Goal: Task Accomplishment & Management: Use online tool/utility

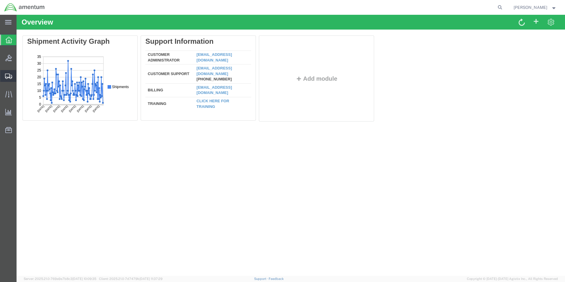
click at [6, 77] on icon at bounding box center [8, 76] width 7 height 5
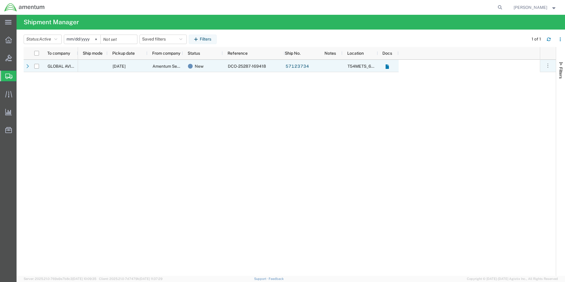
click at [250, 68] on span "DCO-25287-169418" at bounding box center [247, 66] width 38 height 5
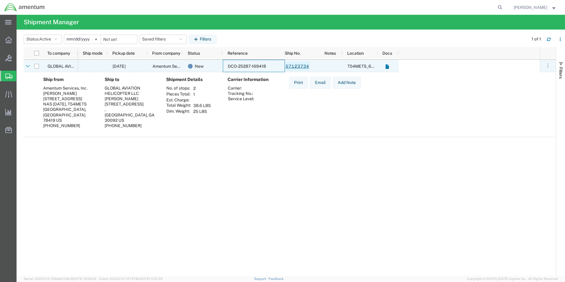
click at [299, 67] on link "57123734" at bounding box center [297, 65] width 24 height 9
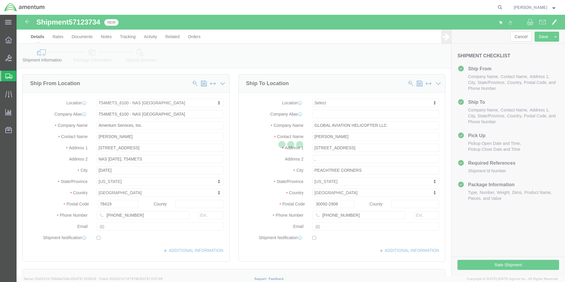
select select "67191"
select select
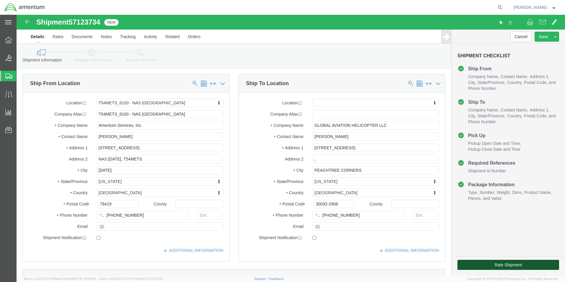
click button "Rate Shipment"
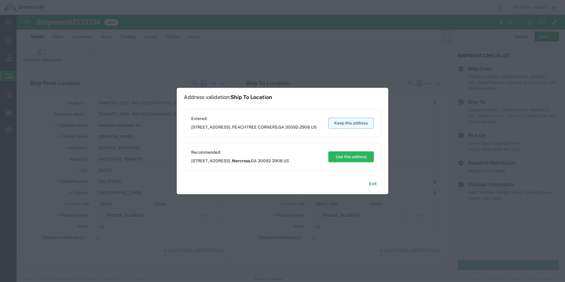
click at [339, 123] on button "Keep this address" at bounding box center [351, 123] width 46 height 11
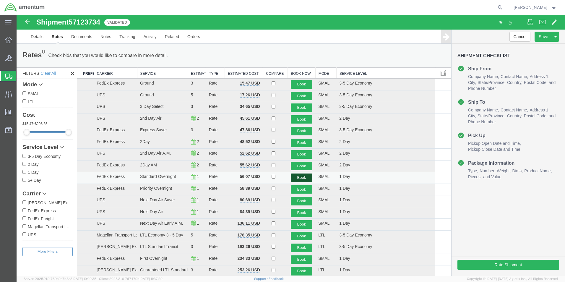
click at [294, 176] on button "Book" at bounding box center [302, 178] width 22 height 9
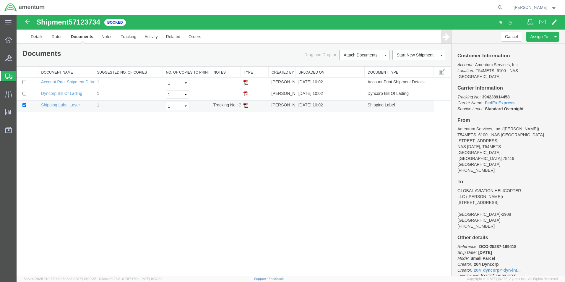
click at [245, 105] on img at bounding box center [246, 105] width 5 height 5
click at [7, 75] on icon at bounding box center [8, 76] width 7 height 5
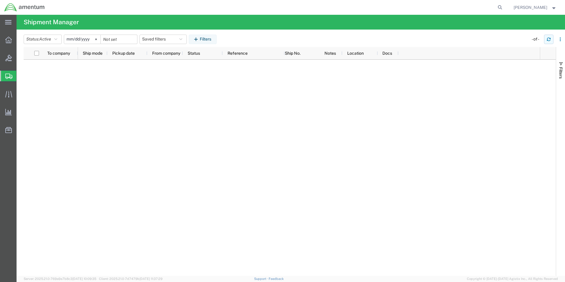
click at [549, 40] on icon "button" at bounding box center [549, 39] width 4 height 4
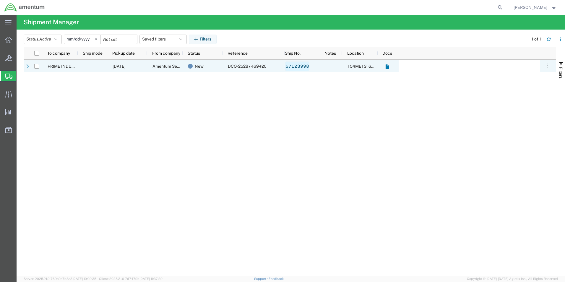
click at [297, 66] on link "57123998" at bounding box center [297, 65] width 24 height 9
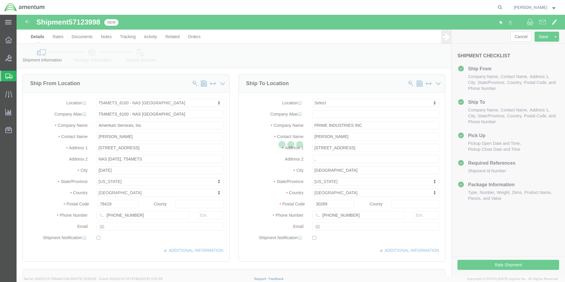
select select "67191"
select select
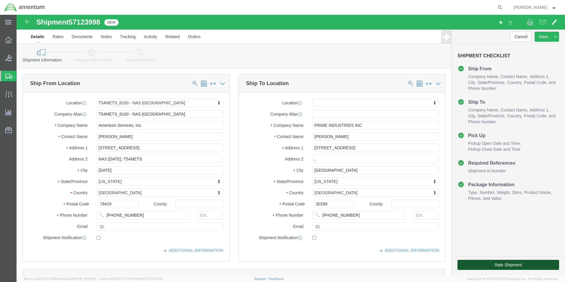
click button "Rate Shipment"
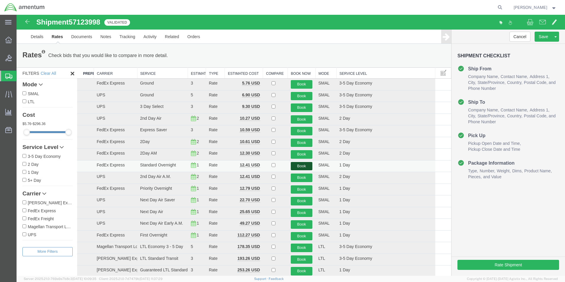
click at [306, 168] on button "Book" at bounding box center [302, 166] width 22 height 9
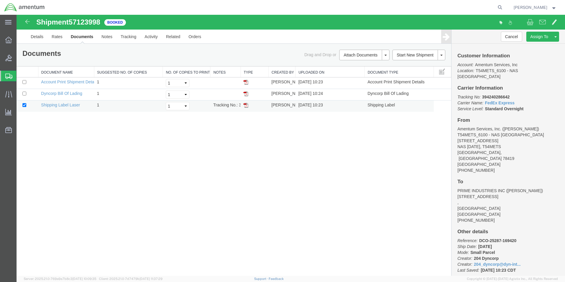
click at [246, 105] on img at bounding box center [246, 105] width 5 height 5
click at [7, 74] on icon at bounding box center [8, 76] width 7 height 5
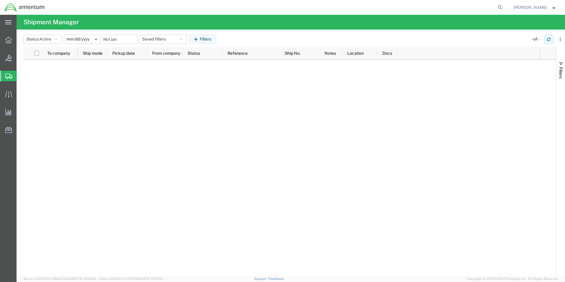
click at [545, 37] on button "button" at bounding box center [548, 39] width 9 height 9
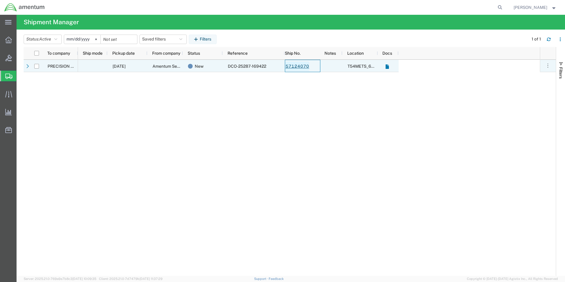
click at [300, 66] on link "57124070" at bounding box center [297, 65] width 24 height 9
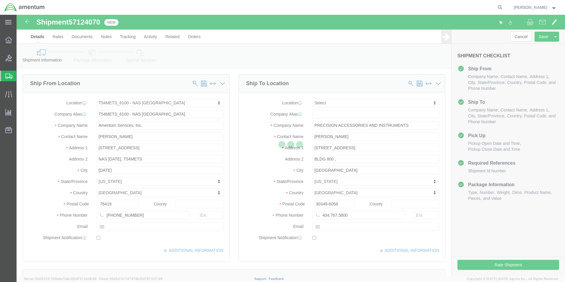
select select "67191"
select select
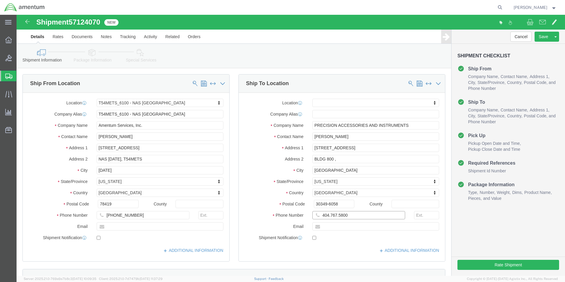
click input "404.767.5800"
click input "404-767.5800"
type input "[PHONE_NUMBER]"
click div "Cancel Save Assign To Clone Shipment Save As Template Shipment Checklist Ship F…"
click button "Rate Shipment"
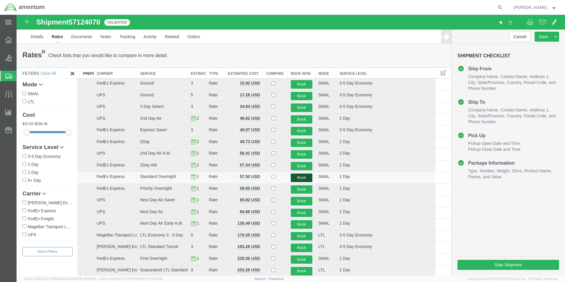
click at [304, 177] on button "Book" at bounding box center [302, 178] width 22 height 9
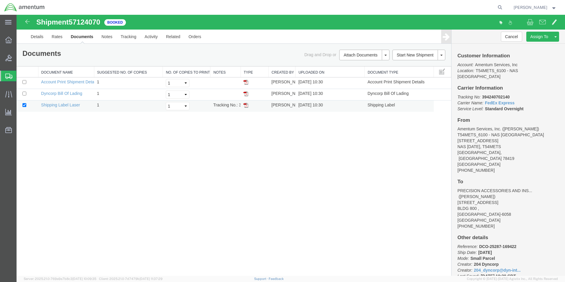
click at [248, 107] on td at bounding box center [255, 107] width 28 height 12
click at [247, 106] on img at bounding box center [246, 105] width 5 height 5
drag, startPoint x: 4, startPoint y: 77, endPoint x: 93, endPoint y: 13, distance: 109.0
click at [4, 77] on div at bounding box center [8, 76] width 17 height 11
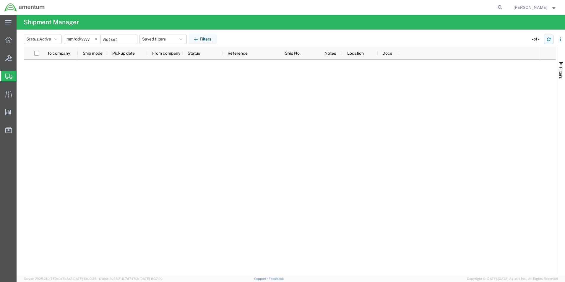
click at [547, 38] on icon "button" at bounding box center [549, 39] width 4 height 4
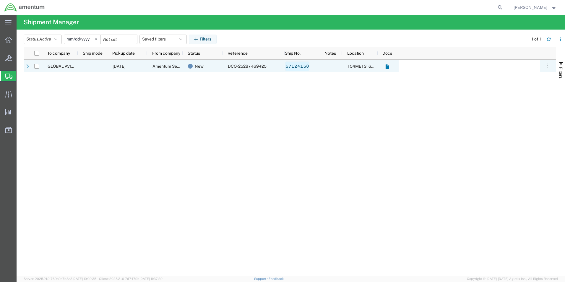
click at [299, 66] on link "57124150" at bounding box center [297, 65] width 24 height 9
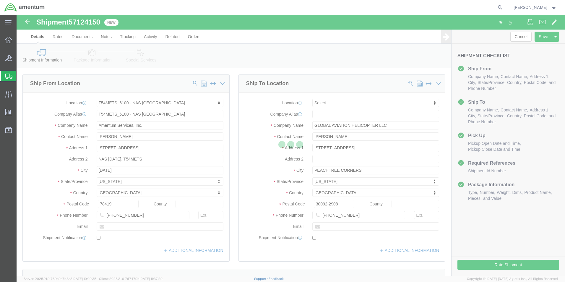
select select "67191"
select select
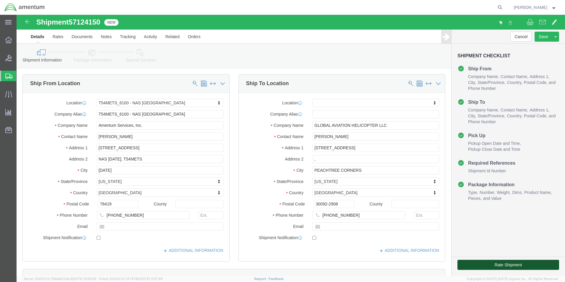
click button "Rate Shipment"
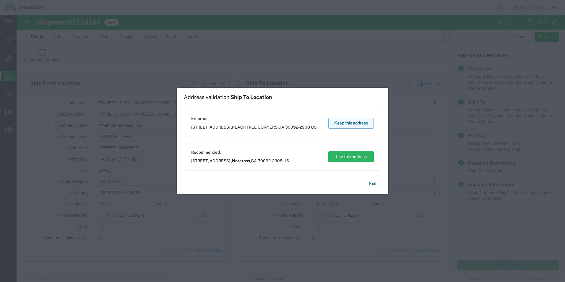
click at [344, 126] on button "Keep this address" at bounding box center [351, 123] width 46 height 11
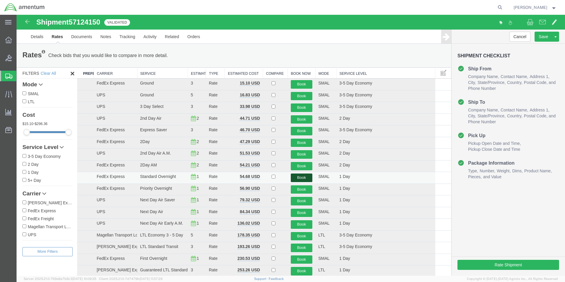
click at [299, 176] on button "Book" at bounding box center [302, 178] width 22 height 9
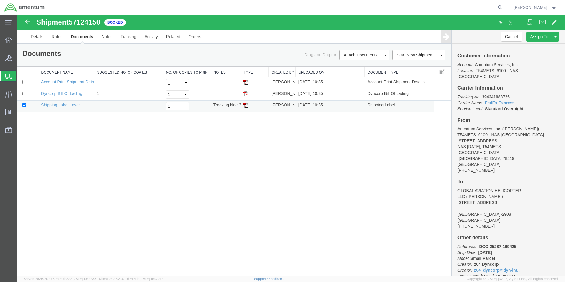
click at [245, 107] on img at bounding box center [246, 105] width 5 height 5
click at [246, 104] on img at bounding box center [246, 105] width 5 height 5
drag, startPoint x: 8, startPoint y: 40, endPoint x: 16, endPoint y: 34, distance: 9.1
click at [8, 40] on icon at bounding box center [8, 40] width 7 height 7
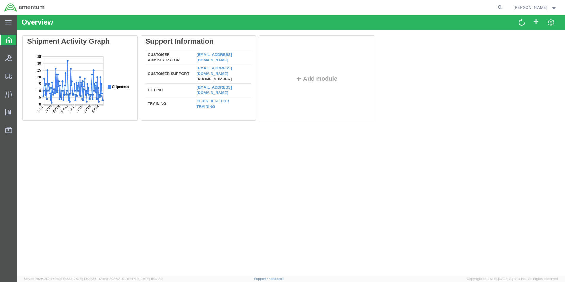
click at [4, 40] on div at bounding box center [8, 40] width 17 height 11
drag, startPoint x: 8, startPoint y: 75, endPoint x: 50, endPoint y: 77, distance: 41.4
click at [9, 75] on icon at bounding box center [8, 76] width 7 height 5
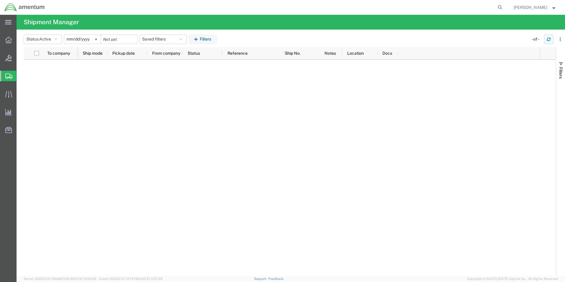
click at [547, 37] on button "button" at bounding box center [548, 39] width 9 height 9
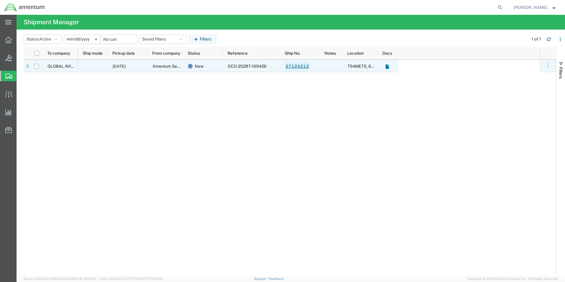
click at [294, 67] on link "57124212" at bounding box center [297, 65] width 24 height 9
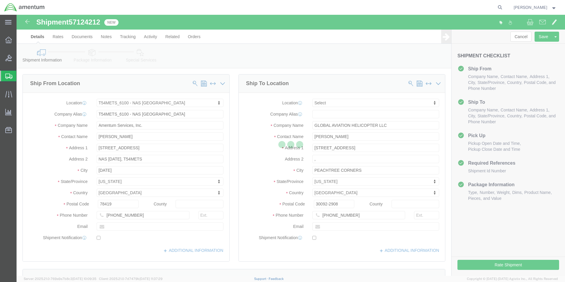
select select "67191"
select select
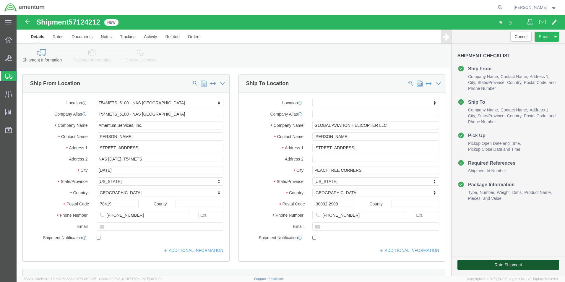
click button "Rate Shipment"
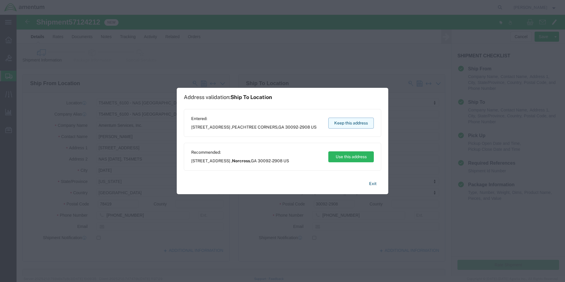
click at [354, 121] on button "Keep this address" at bounding box center [351, 123] width 46 height 11
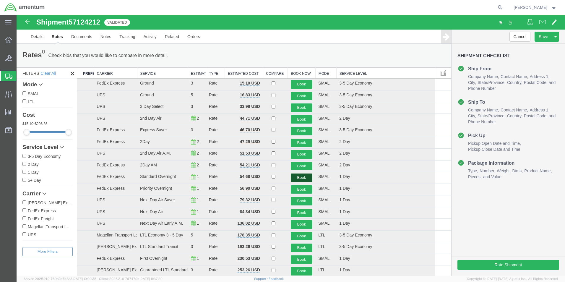
click at [309, 179] on button "Book" at bounding box center [302, 178] width 22 height 9
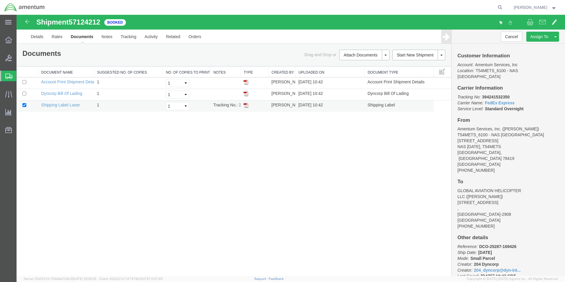
click at [246, 107] on img at bounding box center [246, 105] width 5 height 5
click at [9, 75] on icon at bounding box center [8, 76] width 7 height 5
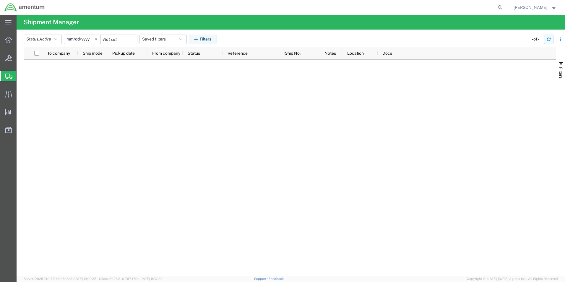
click at [549, 40] on icon "button" at bounding box center [549, 39] width 4 height 4
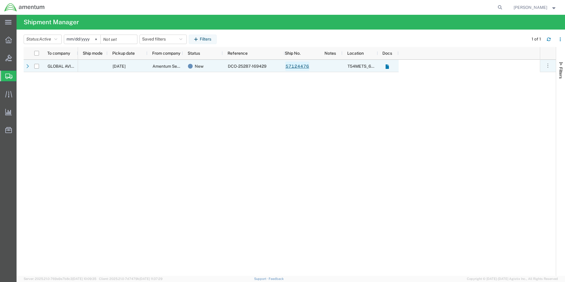
click at [295, 66] on link "57124476" at bounding box center [297, 65] width 24 height 9
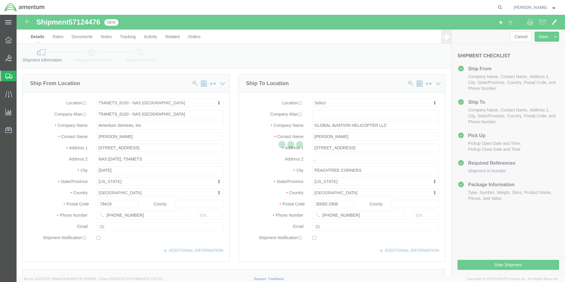
select select "67191"
select select
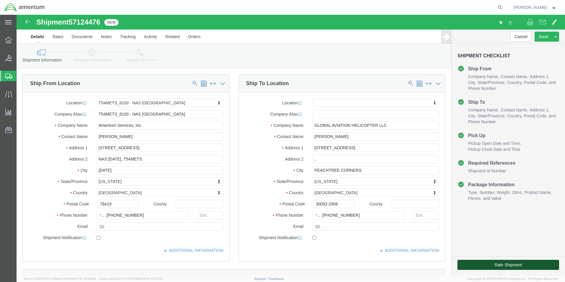
click button "Rate Shipment"
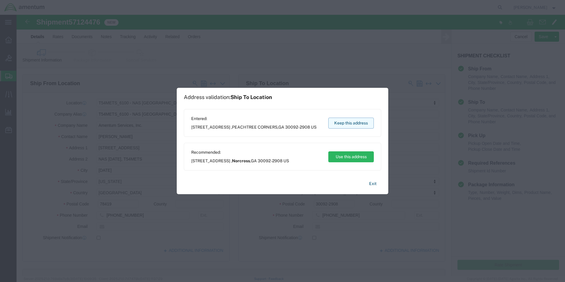
click at [359, 125] on button "Keep this address" at bounding box center [351, 123] width 46 height 11
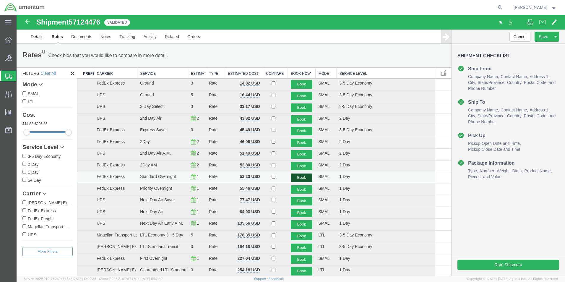
click at [296, 176] on button "Book" at bounding box center [302, 178] width 22 height 9
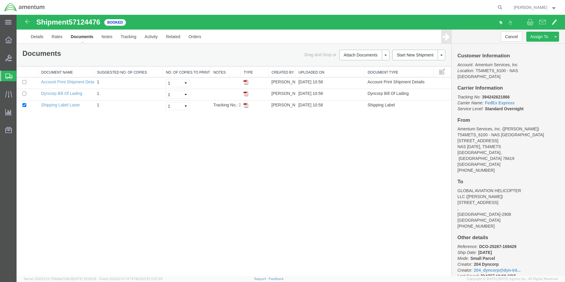
drag, startPoint x: 247, startPoint y: 105, endPoint x: 278, endPoint y: 113, distance: 32.0
click at [247, 105] on img at bounding box center [246, 105] width 5 height 5
drag, startPoint x: 6, startPoint y: 75, endPoint x: 61, endPoint y: 3, distance: 90.0
click at [6, 75] on icon at bounding box center [8, 76] width 7 height 5
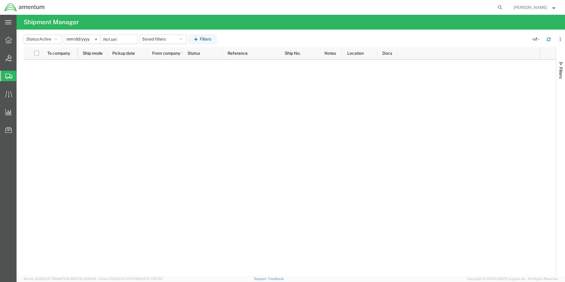
click at [9, 74] on icon at bounding box center [8, 76] width 7 height 5
click at [0, 0] on span "Shipment Manager" at bounding box center [0, 0] width 0 height 0
click at [549, 41] on icon "button" at bounding box center [549, 39] width 4 height 4
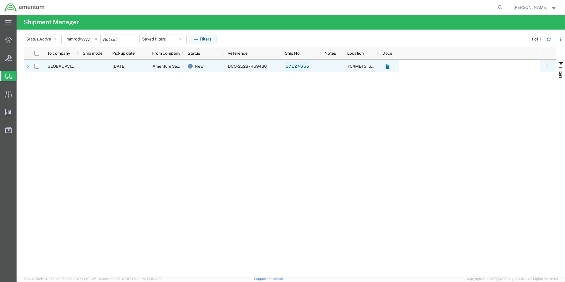
click at [298, 63] on link "57124655" at bounding box center [297, 65] width 24 height 9
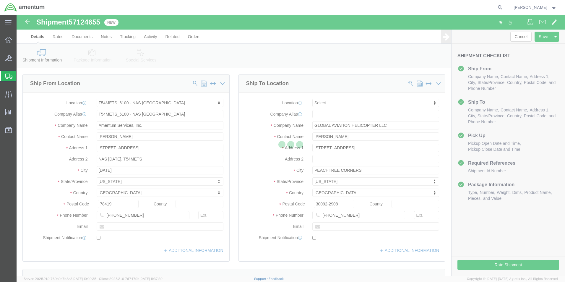
select select "67191"
select select
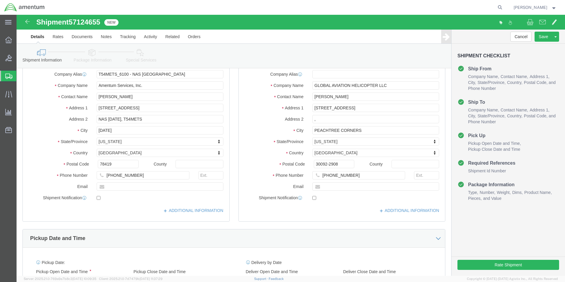
scroll to position [30, 0]
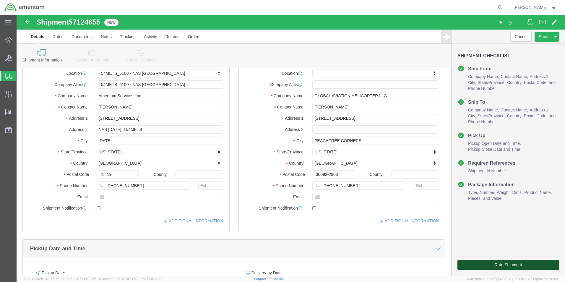
click button "Rate Shipment"
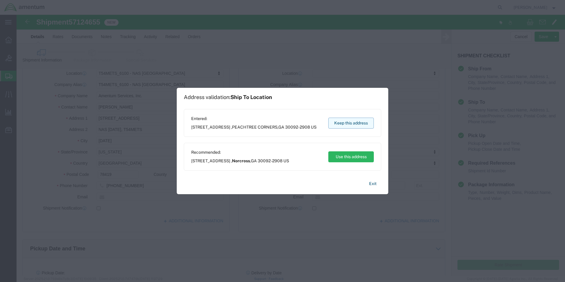
click at [360, 124] on button "Keep this address" at bounding box center [351, 123] width 46 height 11
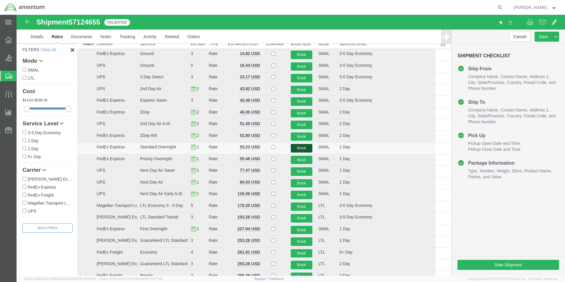
click at [304, 149] on button "Book" at bounding box center [302, 148] width 22 height 9
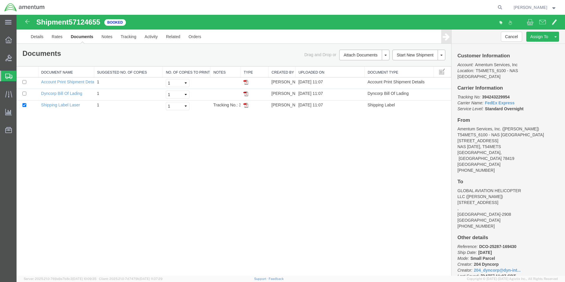
drag, startPoint x: 244, startPoint y: 102, endPoint x: 243, endPoint y: 113, distance: 10.4
click at [244, 103] on td at bounding box center [255, 107] width 28 height 12
drag, startPoint x: 247, startPoint y: 105, endPoint x: 325, endPoint y: 166, distance: 98.3
click at [247, 105] on img at bounding box center [246, 105] width 5 height 5
